Goal: Check status

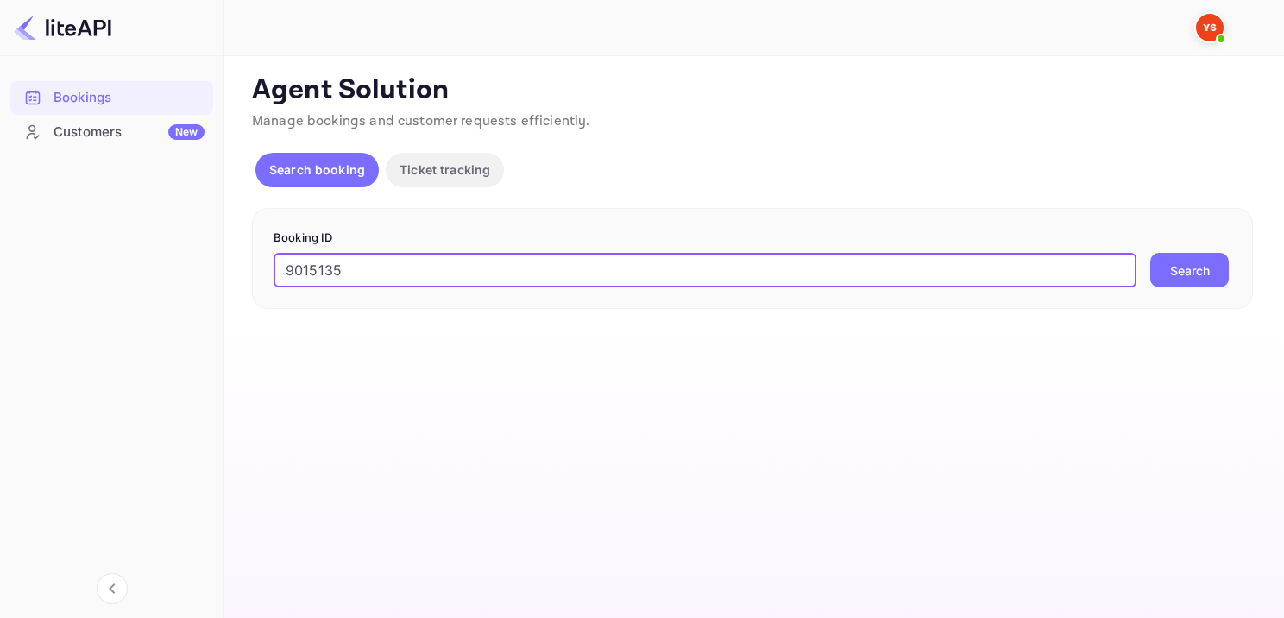
type input "9015135"
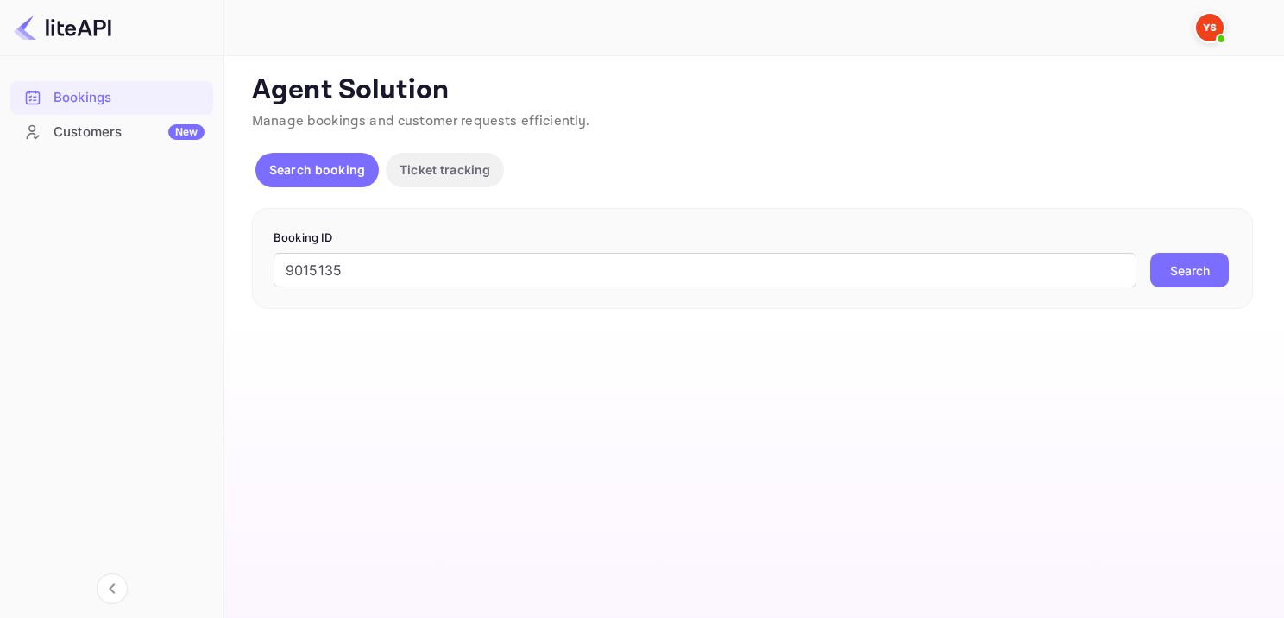
click at [1197, 273] on button "Search" at bounding box center [1189, 270] width 78 height 35
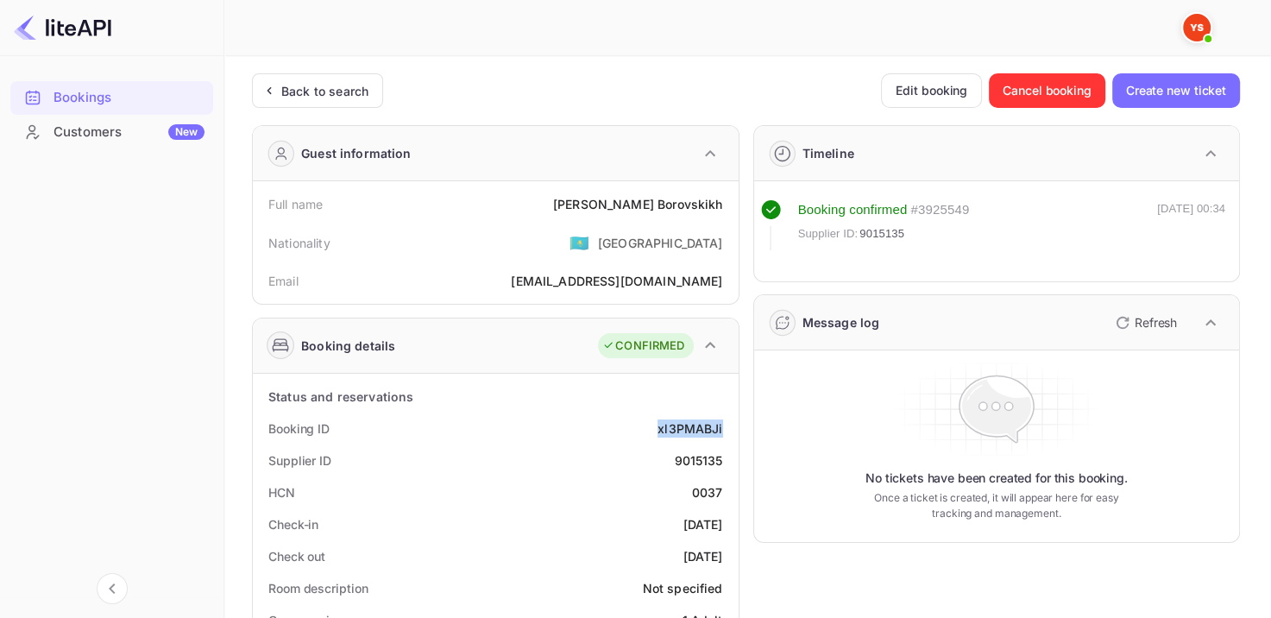
drag, startPoint x: 648, startPoint y: 427, endPoint x: 722, endPoint y: 416, distance: 75.0
click at [722, 416] on div "Booking ID xl3PMABJi" at bounding box center [496, 428] width 472 height 32
copy div "xl3PMABJi"
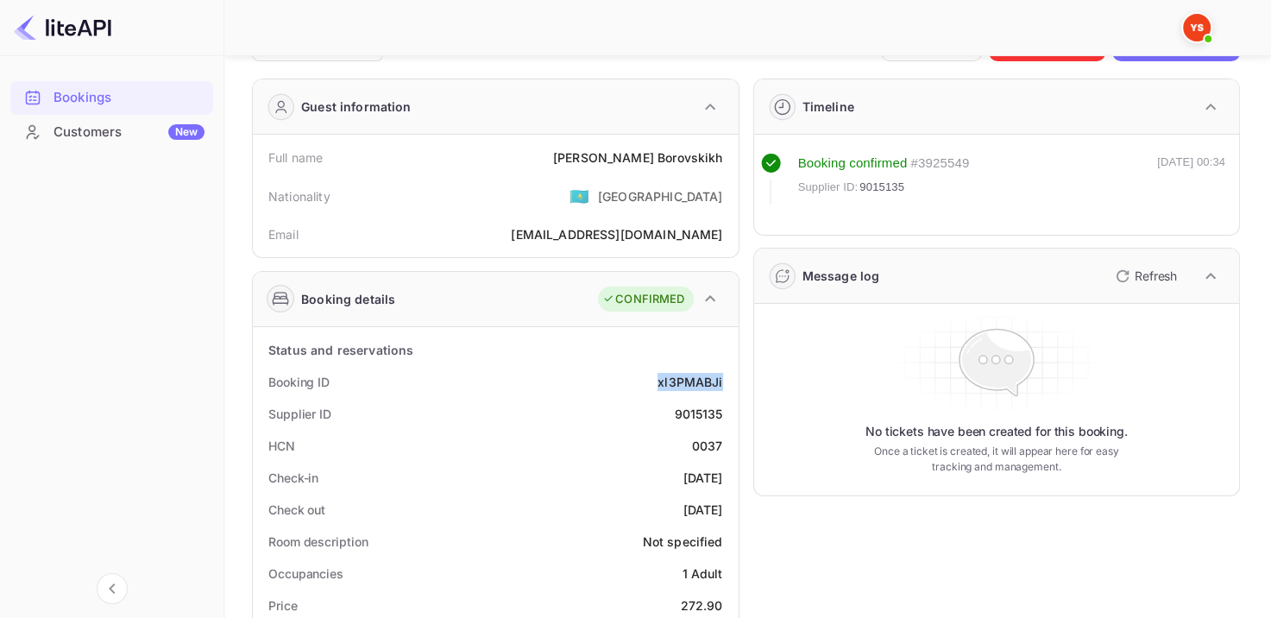
scroll to position [86, 0]
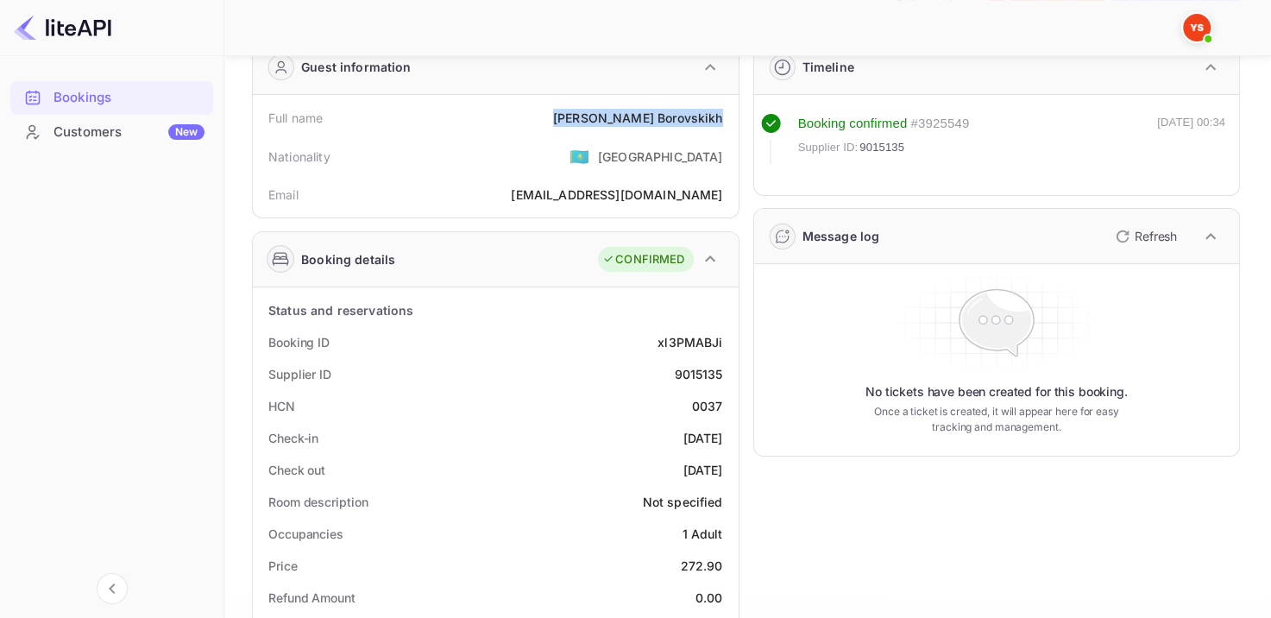
drag, startPoint x: 618, startPoint y: 114, endPoint x: 736, endPoint y: 115, distance: 118.2
click at [736, 115] on div "Full name [PERSON_NAME] Nationality 🇰🇿 [DEMOGRAPHIC_DATA] Email [EMAIL_ADDRESS]…" at bounding box center [496, 156] width 486 height 122
copy div "[PERSON_NAME]"
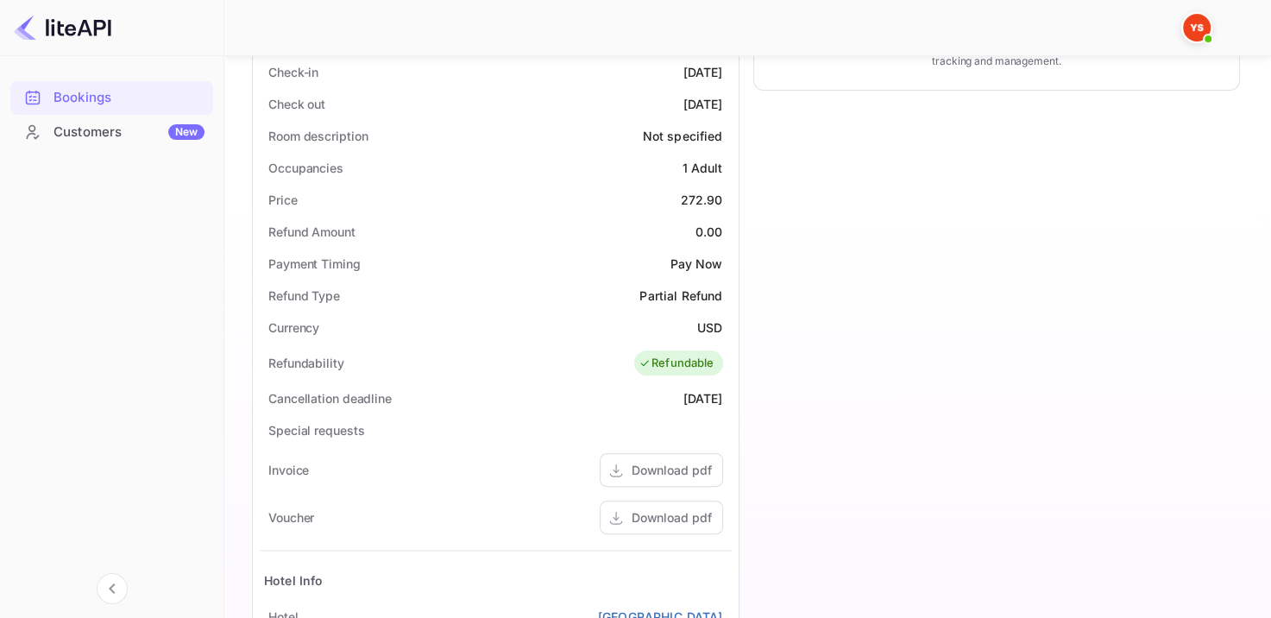
scroll to position [345, 0]
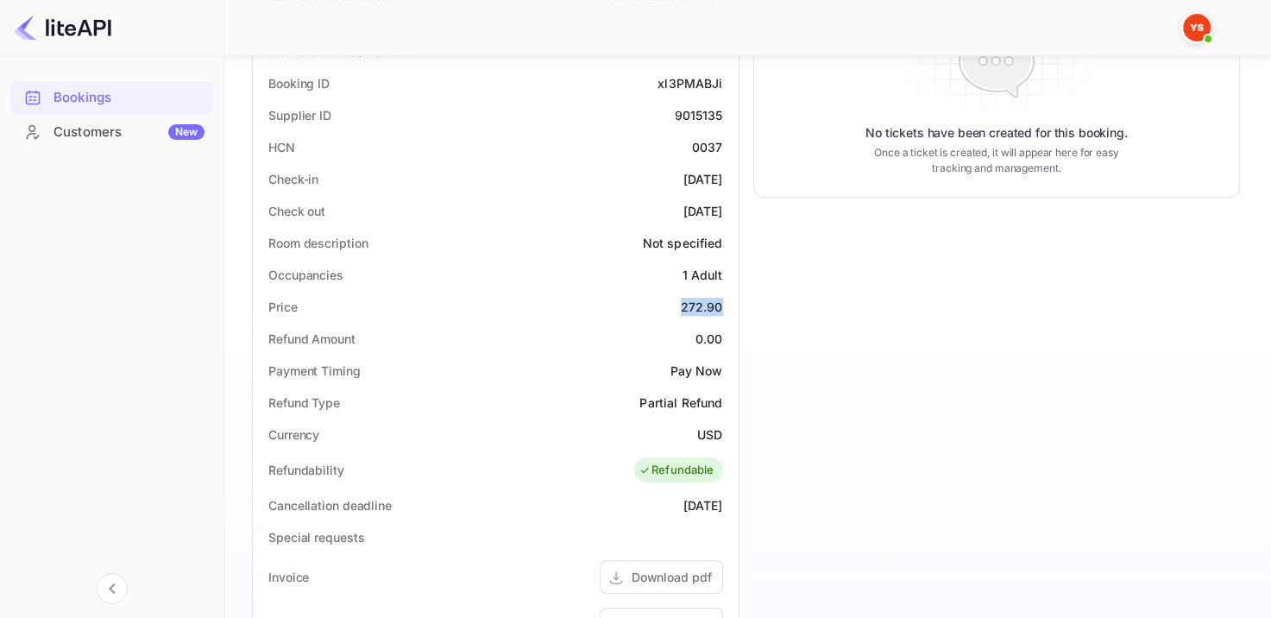
drag, startPoint x: 670, startPoint y: 308, endPoint x: 727, endPoint y: 299, distance: 57.6
click at [727, 299] on div "Price 272.90" at bounding box center [496, 307] width 472 height 32
copy div "272.90"
